Goal: Task Accomplishment & Management: Complete application form

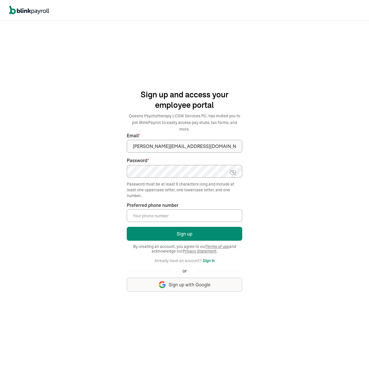
click at [150, 215] on input "Preferred phone number *" at bounding box center [184, 215] width 115 height 13
type input "(917) 282-7911"
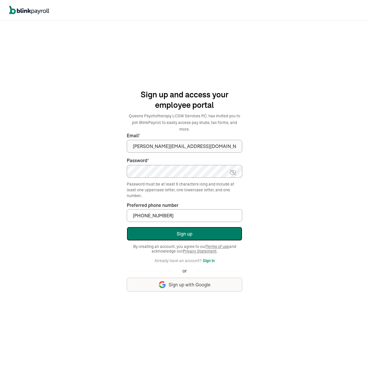
click at [195, 232] on button "Sign up" at bounding box center [184, 234] width 115 height 14
